Goal: Navigation & Orientation: Find specific page/section

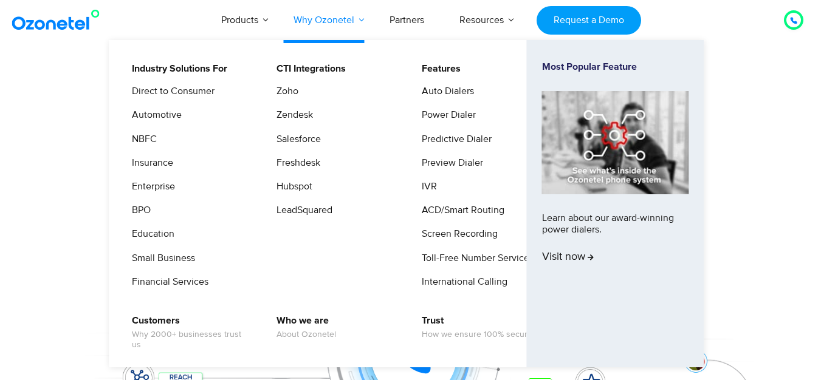
click at [242, 19] on link "Products" at bounding box center [240, 20] width 72 height 40
click at [256, 19] on link "Products" at bounding box center [240, 20] width 72 height 40
click at [349, 22] on link "Why Ozonetel" at bounding box center [324, 20] width 96 height 40
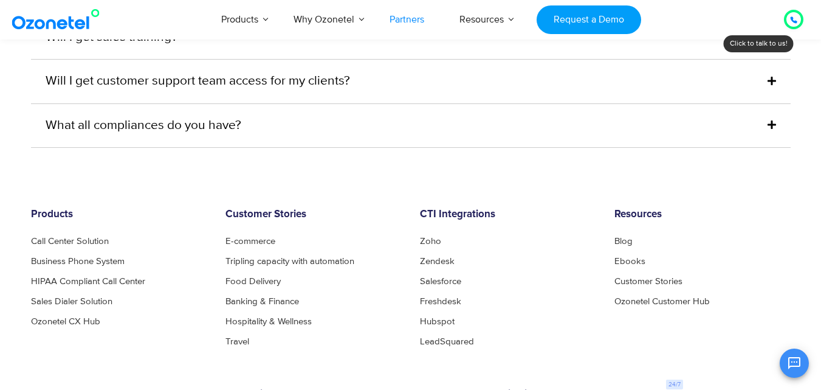
scroll to position [3255, 0]
